Goal: Check status: Check status

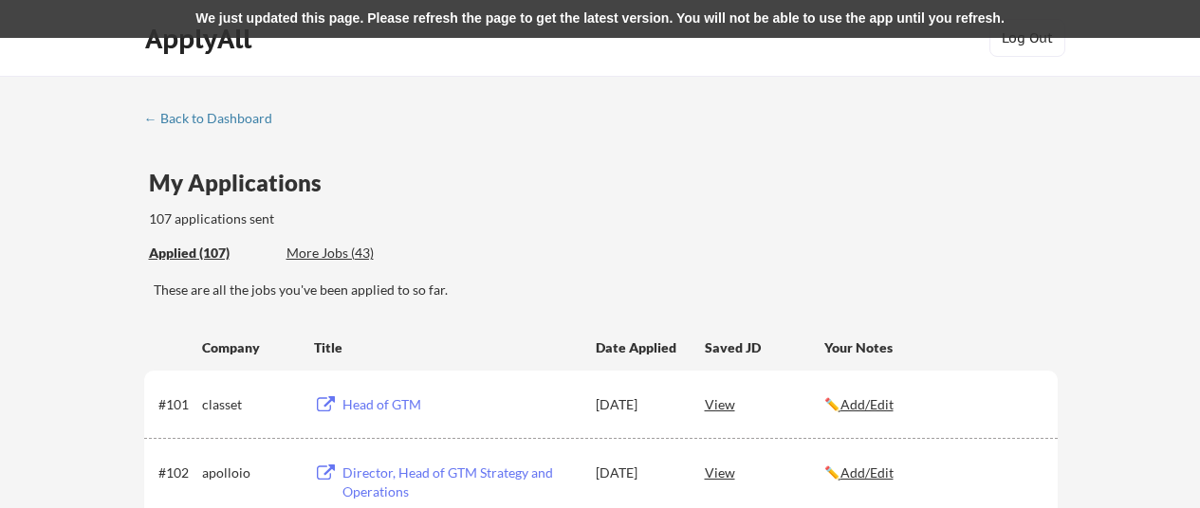
scroll to position [139, 0]
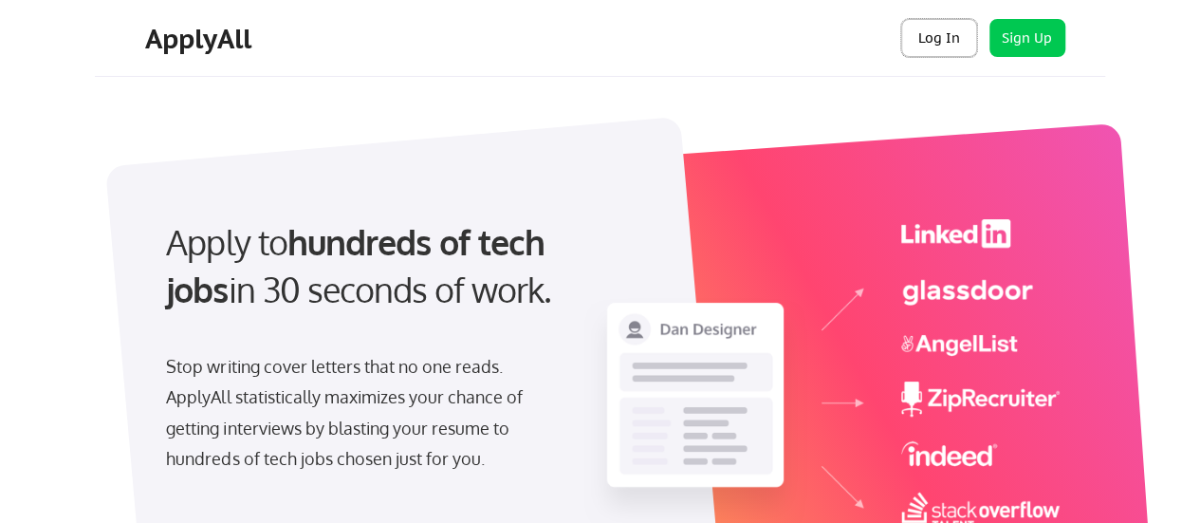
click at [955, 40] on button "Log In" at bounding box center [939, 38] width 76 height 38
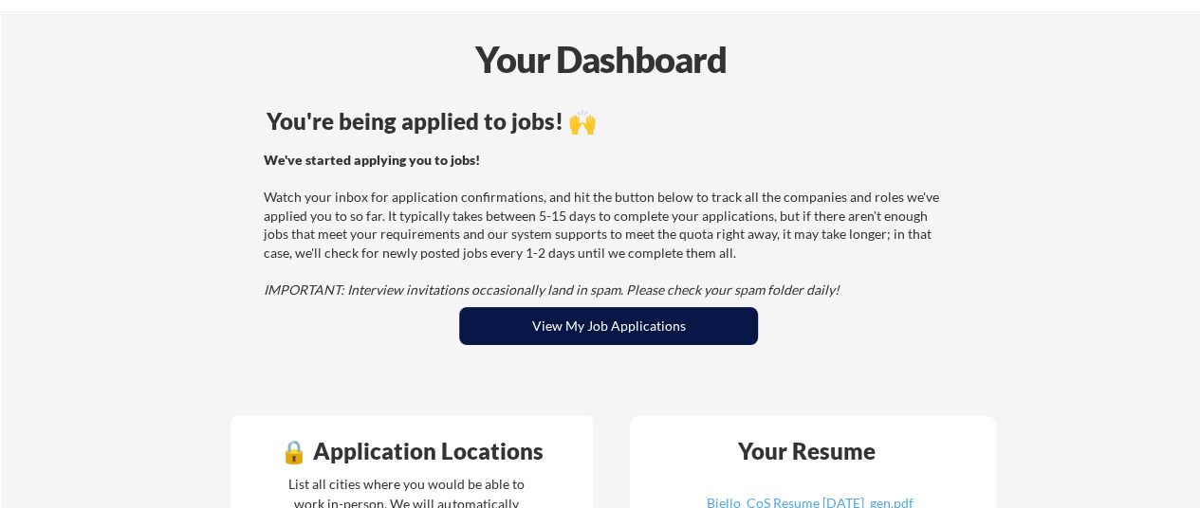
scroll to position [95, 0]
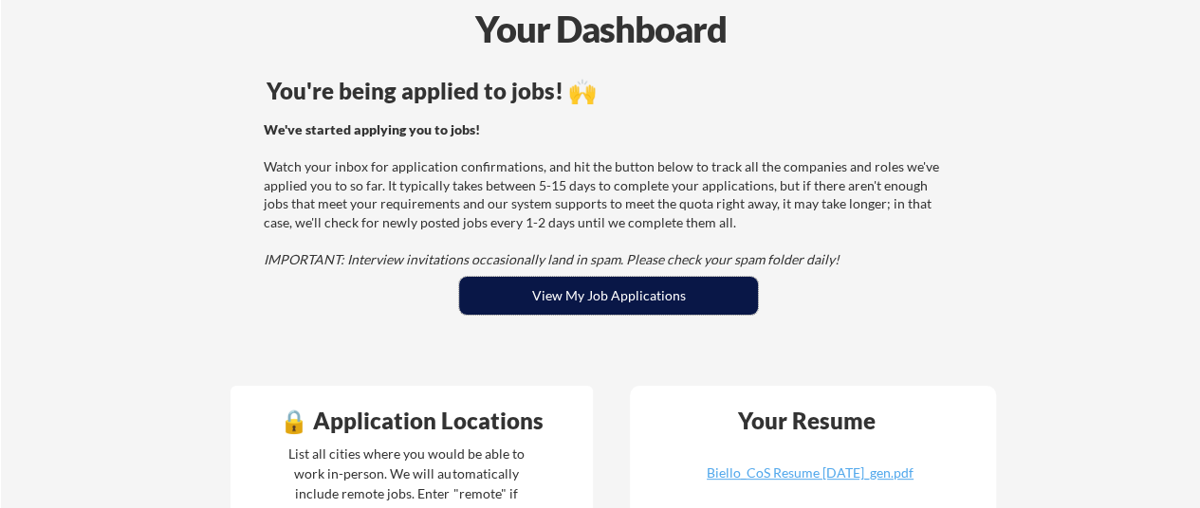
click at [615, 299] on button "View My Job Applications" at bounding box center [608, 296] width 299 height 38
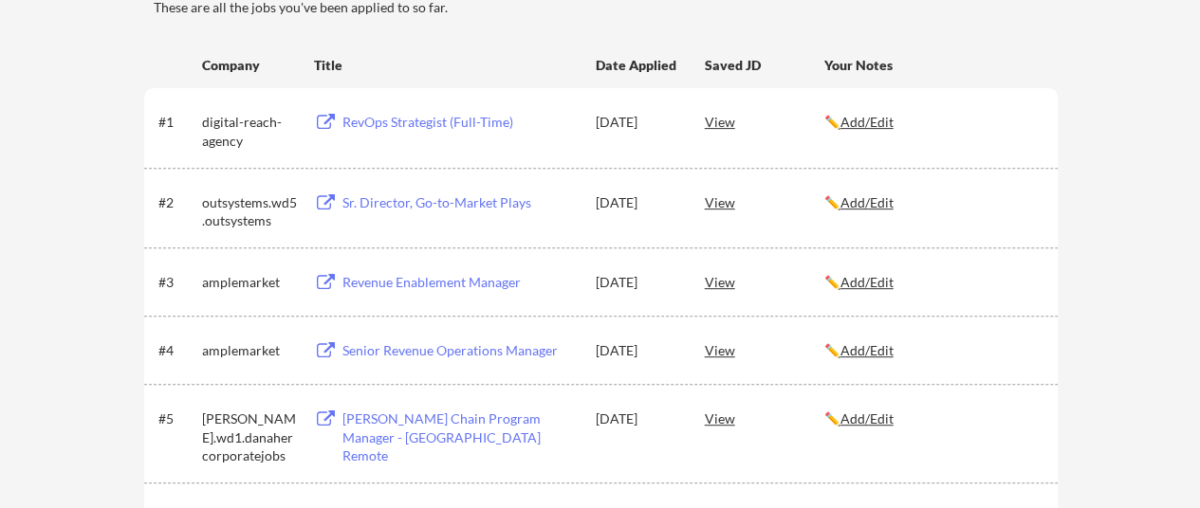
scroll to position [285, 0]
click at [717, 346] on div "View" at bounding box center [765, 348] width 120 height 34
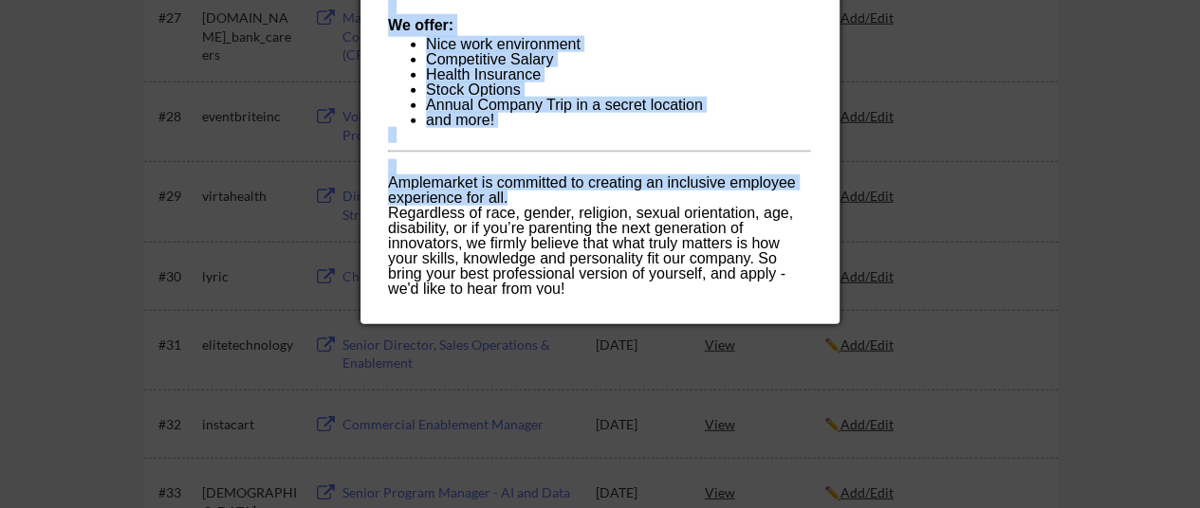
scroll to position [2467, 0]
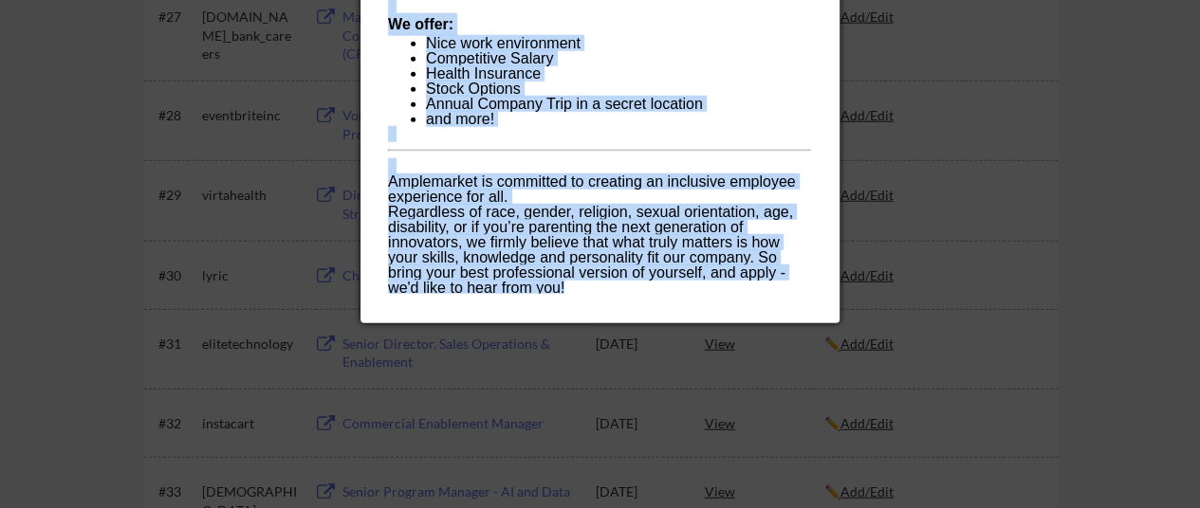
drag, startPoint x: 389, startPoint y: 81, endPoint x: 647, endPoint y: 285, distance: 328.9
copy div "Senior Revenue Operations Manager amplemarket What is Amplemarket all about? Am…"
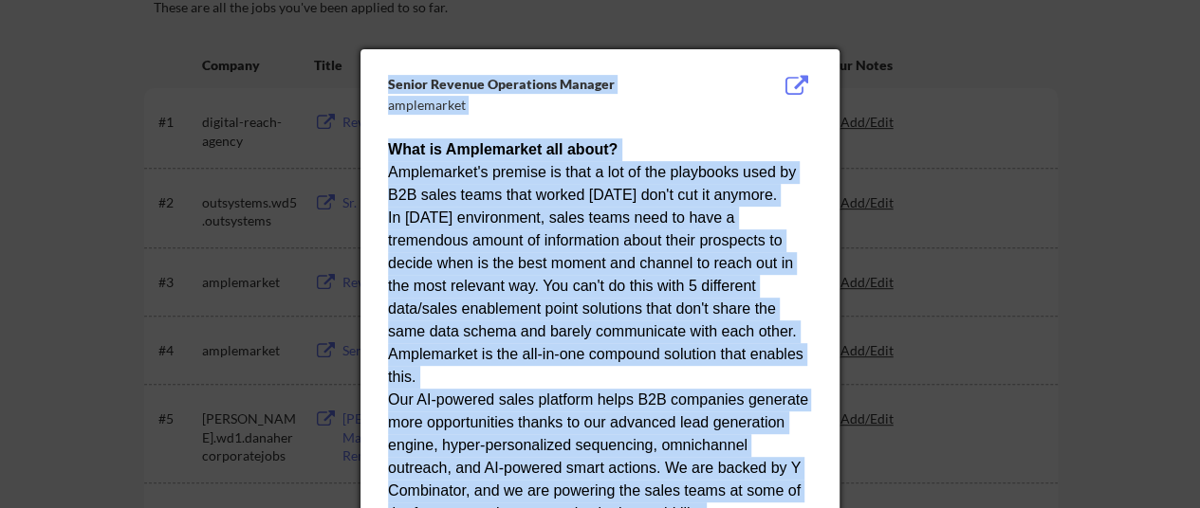
scroll to position [285, 0]
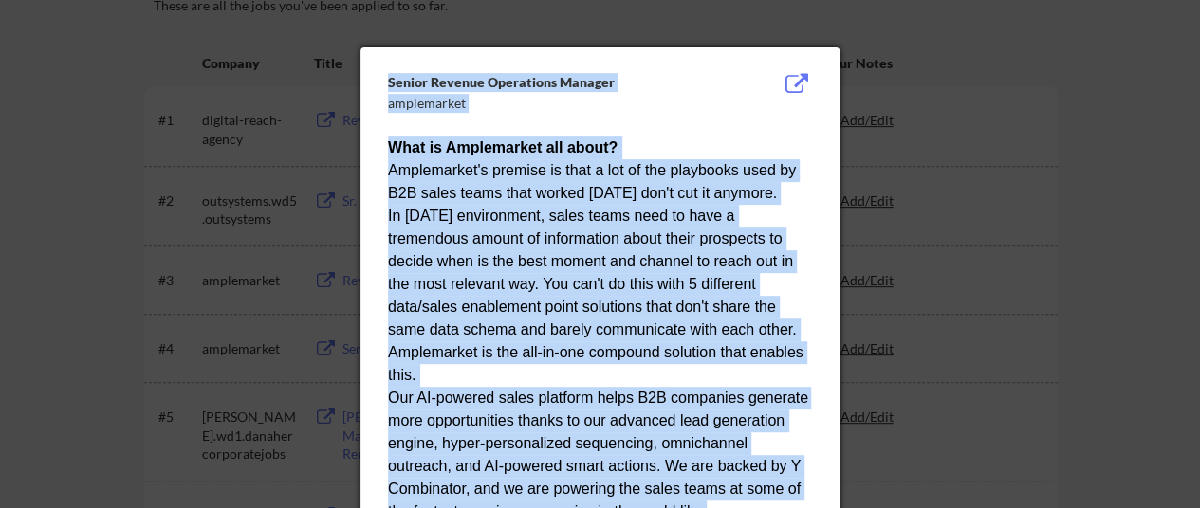
click at [577, 250] on div "In today's environment, sales teams need to have a tremendous amount of informa…" at bounding box center [599, 296] width 423 height 182
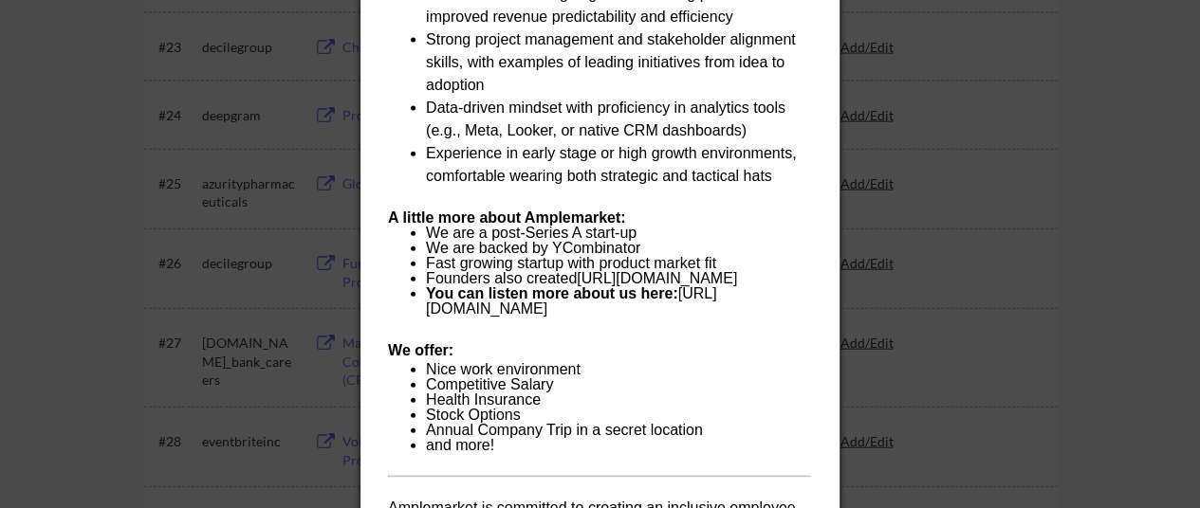
scroll to position [2182, 0]
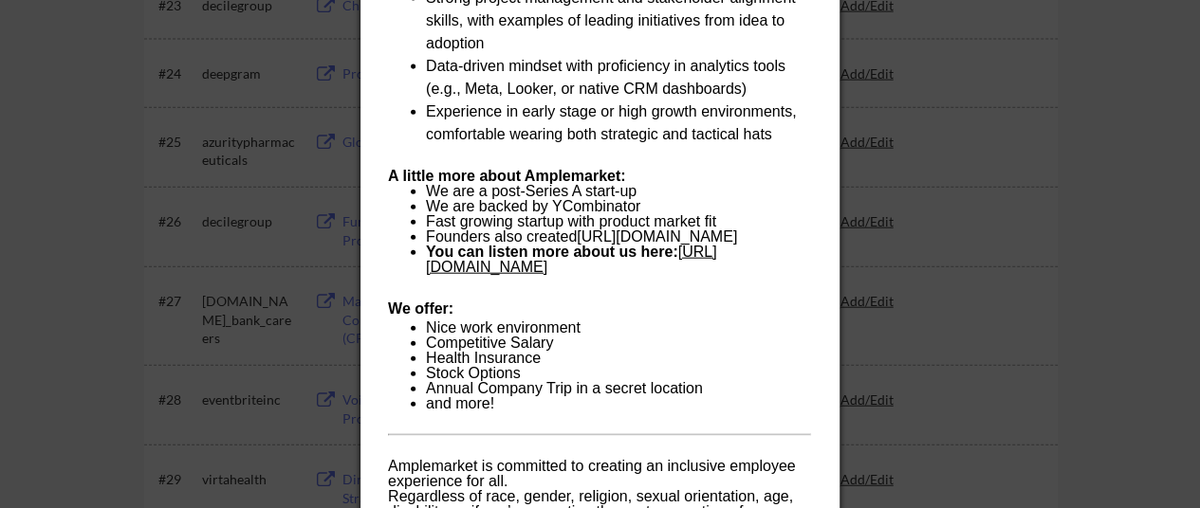
drag, startPoint x: 623, startPoint y: 268, endPoint x: 507, endPoint y: 265, distance: 116.7
click at [508, 268] on li "You can listen more about us here: https://bit.ly/2W7fVDR" at bounding box center [618, 260] width 385 height 30
click at [486, 266] on link "https://bit.ly/2W7fVDR" at bounding box center [571, 259] width 290 height 31
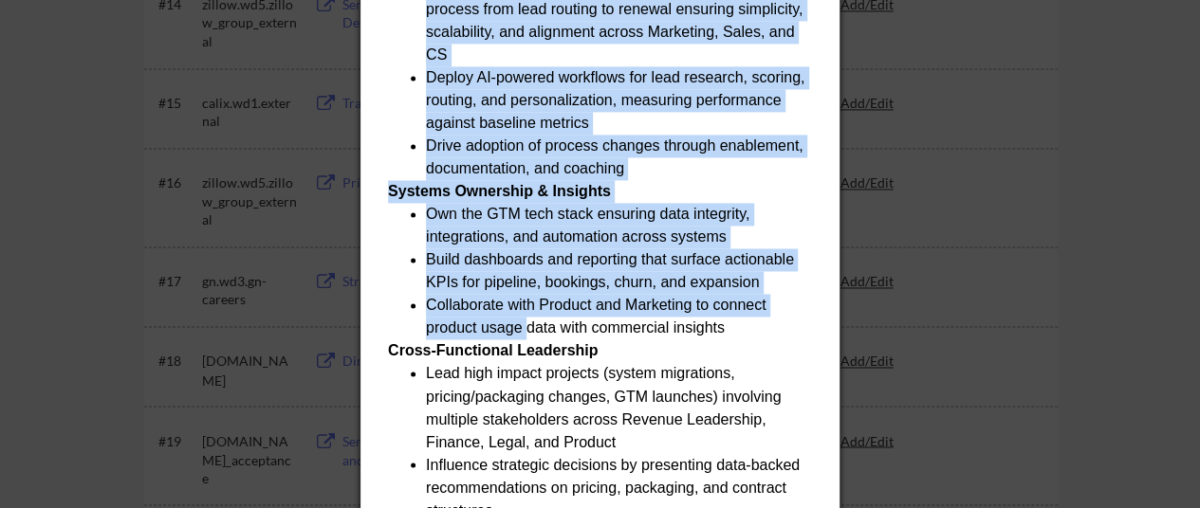
scroll to position [1518, 0]
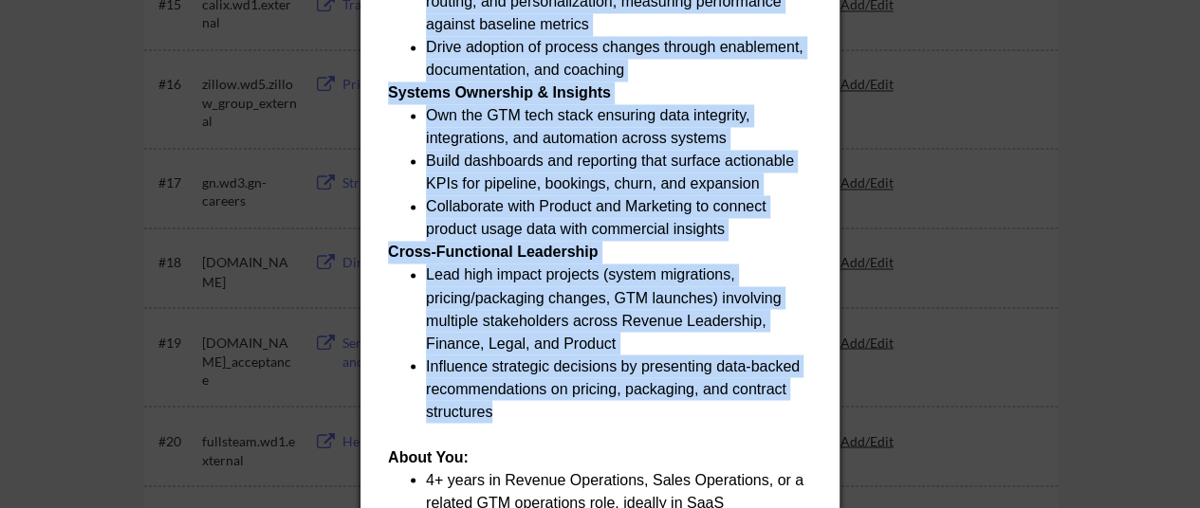
drag, startPoint x: 389, startPoint y: 204, endPoint x: 588, endPoint y: 408, distance: 285.1
click at [588, 408] on div "At Amplemarket, we help revenue teams prospect smarter, personalize at scale, a…" at bounding box center [599, 81] width 423 height 1457
copy div "Strategic Revenue Enablement Partner with GTM leadership to design and execute …"
